Goal: Task Accomplishment & Management: Manage account settings

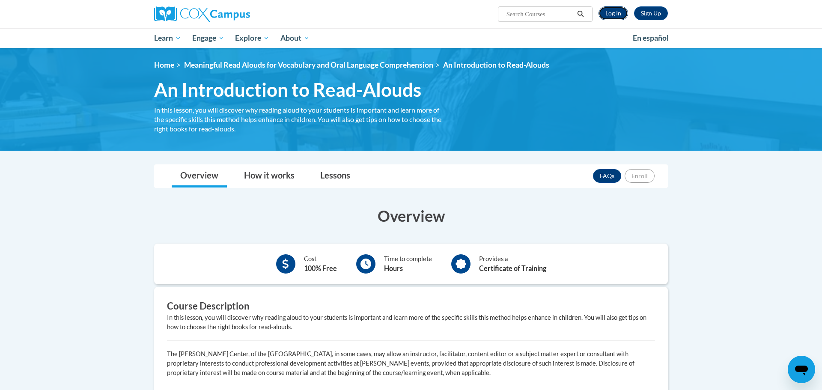
click at [615, 16] on link "Log In" at bounding box center [613, 13] width 30 height 14
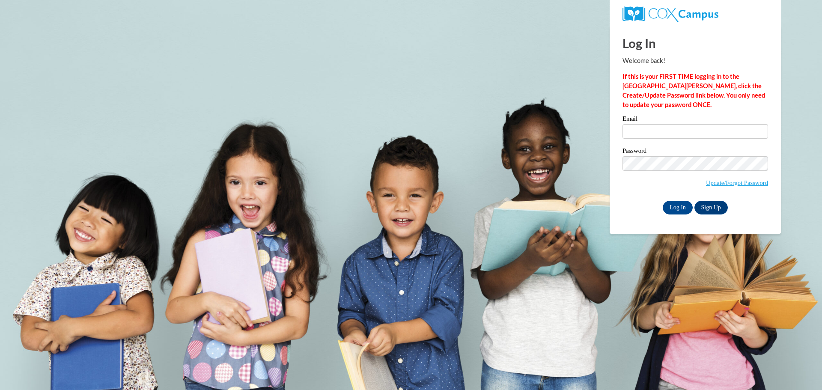
type input "esegrin@depere.k12.wi.us"
click at [696, 149] on label "Password" at bounding box center [695, 152] width 146 height 9
click at [663, 201] on input "Log In" at bounding box center [678, 208] width 30 height 14
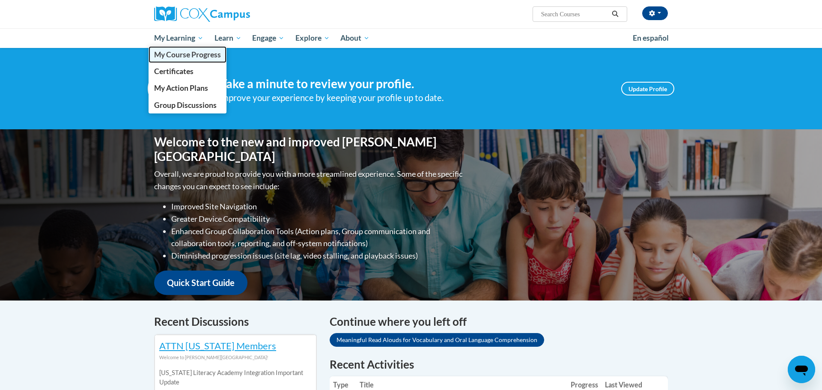
click at [169, 56] on span "My Course Progress" at bounding box center [187, 54] width 67 height 9
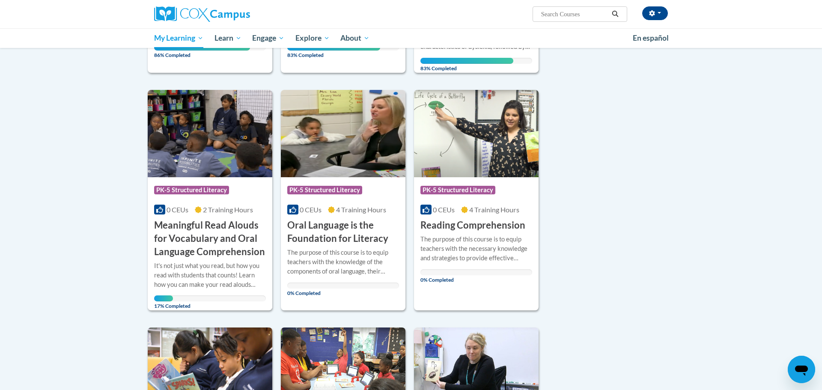
scroll to position [295, 0]
click at [191, 170] on img at bounding box center [210, 133] width 125 height 87
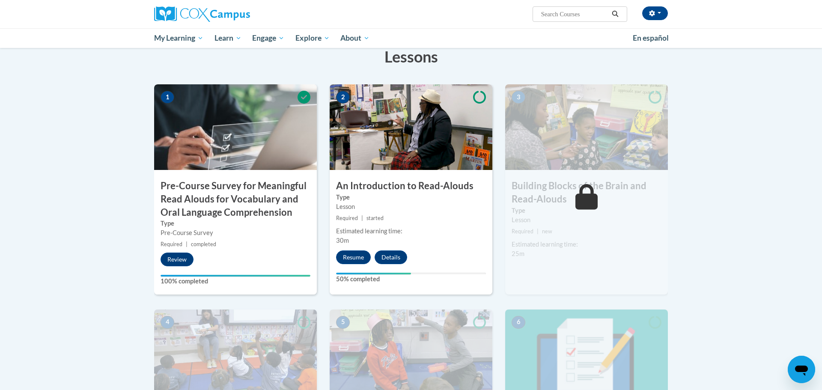
scroll to position [158, 0]
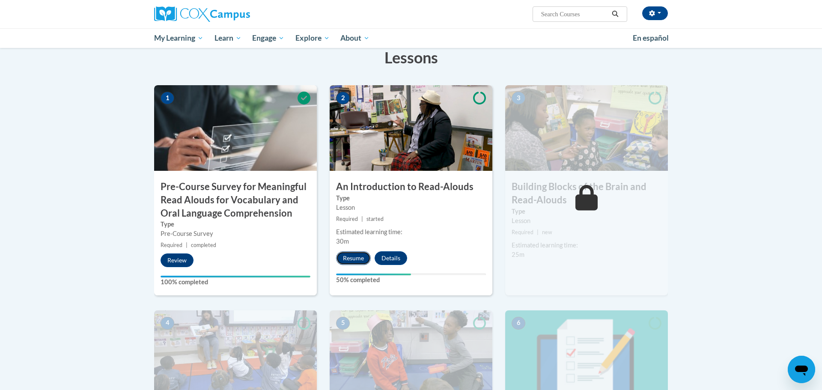
click at [351, 258] on button "Resume" at bounding box center [353, 258] width 35 height 14
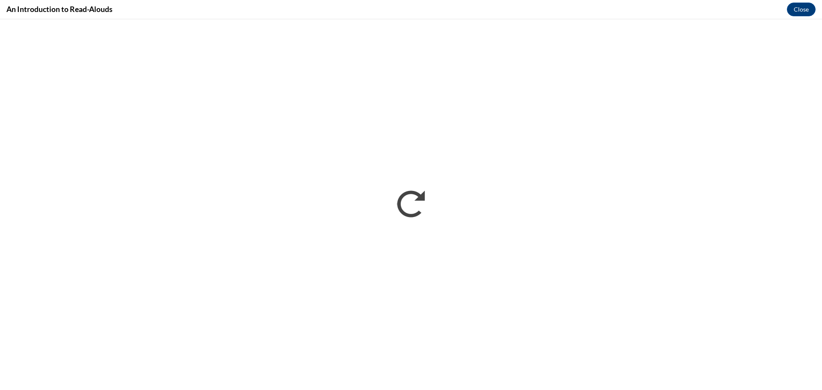
scroll to position [0, 0]
